Goal: Task Accomplishment & Management: Use online tool/utility

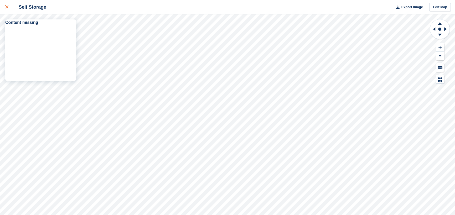
click at [6, 5] on icon at bounding box center [6, 6] width 3 height 3
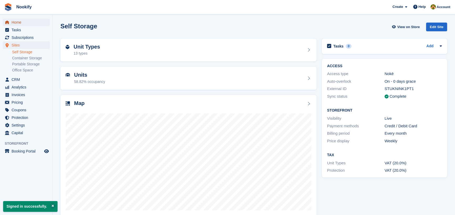
click at [17, 22] on span "Home" at bounding box center [28, 22] width 32 height 7
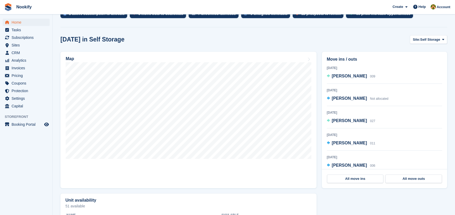
scroll to position [143, 0]
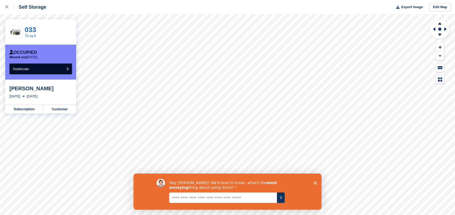
click at [36, 69] on button "Deallocate" at bounding box center [40, 69] width 62 height 11
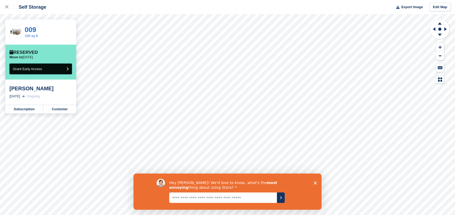
click at [36, 69] on span "Grant Early Access" at bounding box center [27, 69] width 29 height 4
